Goal: Transaction & Acquisition: Purchase product/service

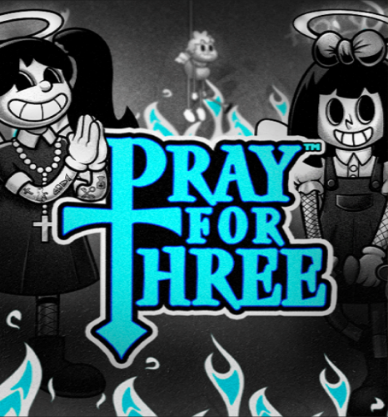
click at [5, 150] on span "minus icon" at bounding box center [5, 150] width 0 height 0
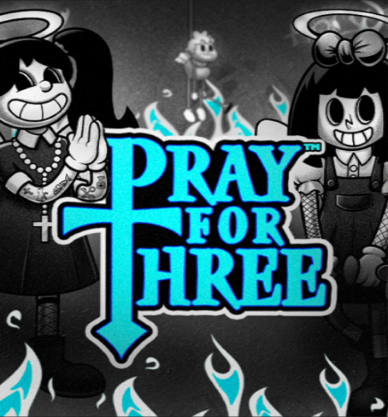
click at [5, 150] on span "minus icon" at bounding box center [5, 150] width 0 height 0
type input "**"
click at [34, 153] on span "Talleta ja pelaa" at bounding box center [19, 155] width 28 height 5
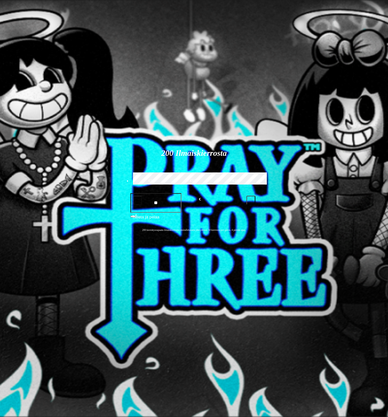
click at [33, 105] on span "Palkkiot" at bounding box center [25, 103] width 15 height 5
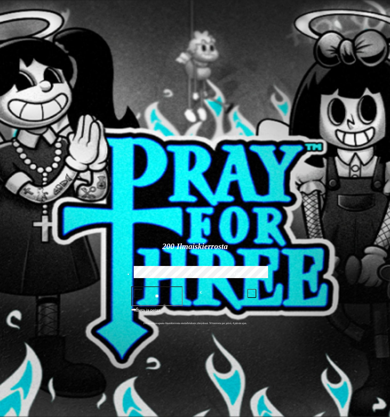
click at [5, 154] on span "close icon" at bounding box center [5, 154] width 0 height 0
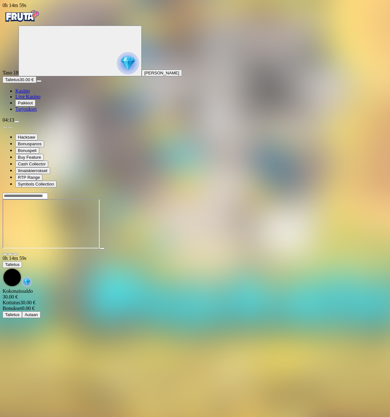
click at [28, 24] on img "Primary" at bounding box center [22, 16] width 38 height 16
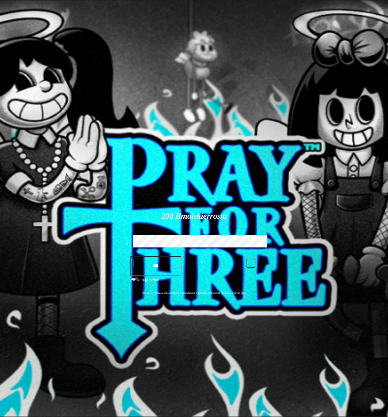
click at [5, 185] on span "close icon" at bounding box center [5, 185] width 0 height 0
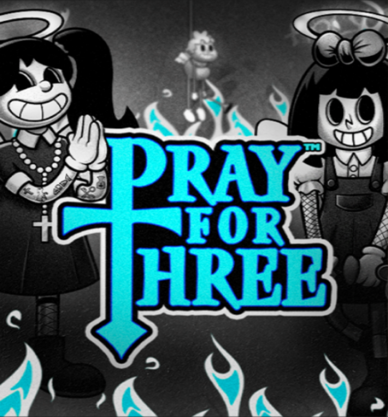
click at [10, 302] on span "chevron-right icon" at bounding box center [10, 302] width 0 height 0
click at [75, 157] on label "€50" at bounding box center [71, 159] width 8 height 5
type input "**"
click at [34, 216] on span "Talleta ja pelaa" at bounding box center [19, 218] width 28 height 5
